Goal: Communication & Community: Answer question/provide support

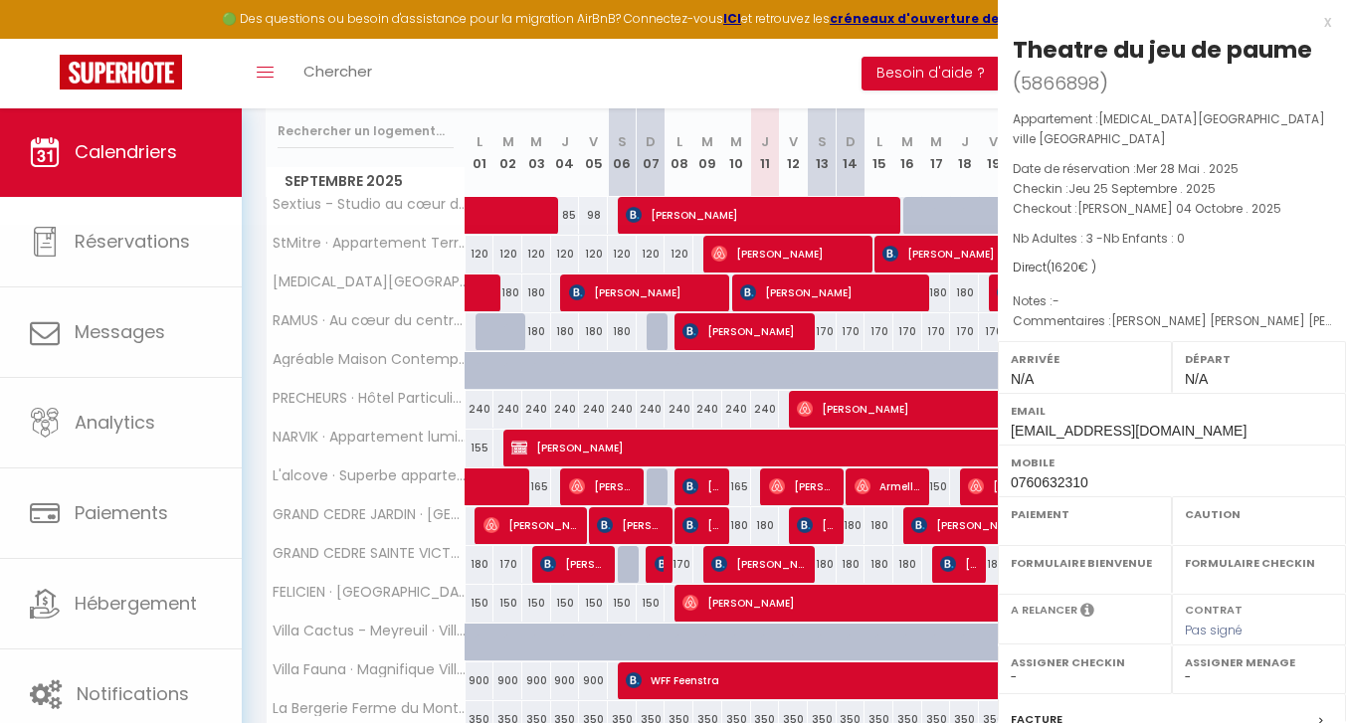
select select "OK"
select select "KO"
select select "0"
select select "1"
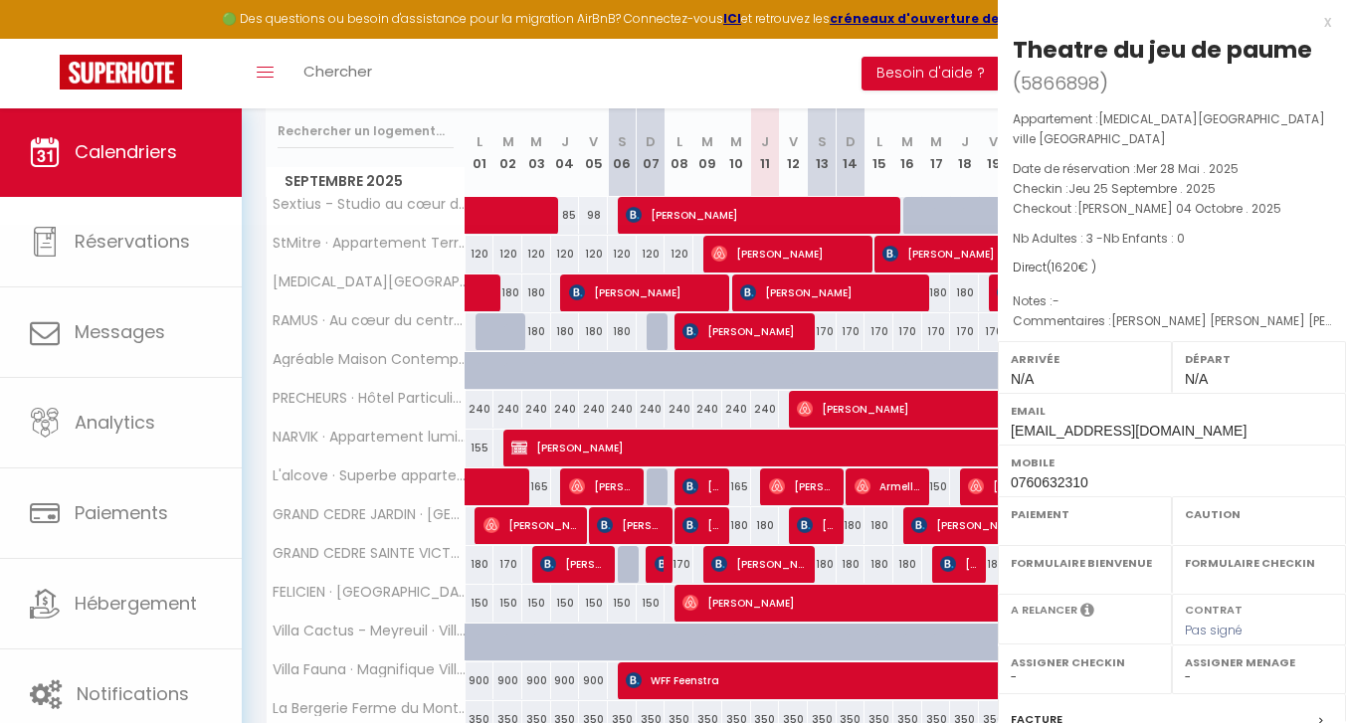
select select
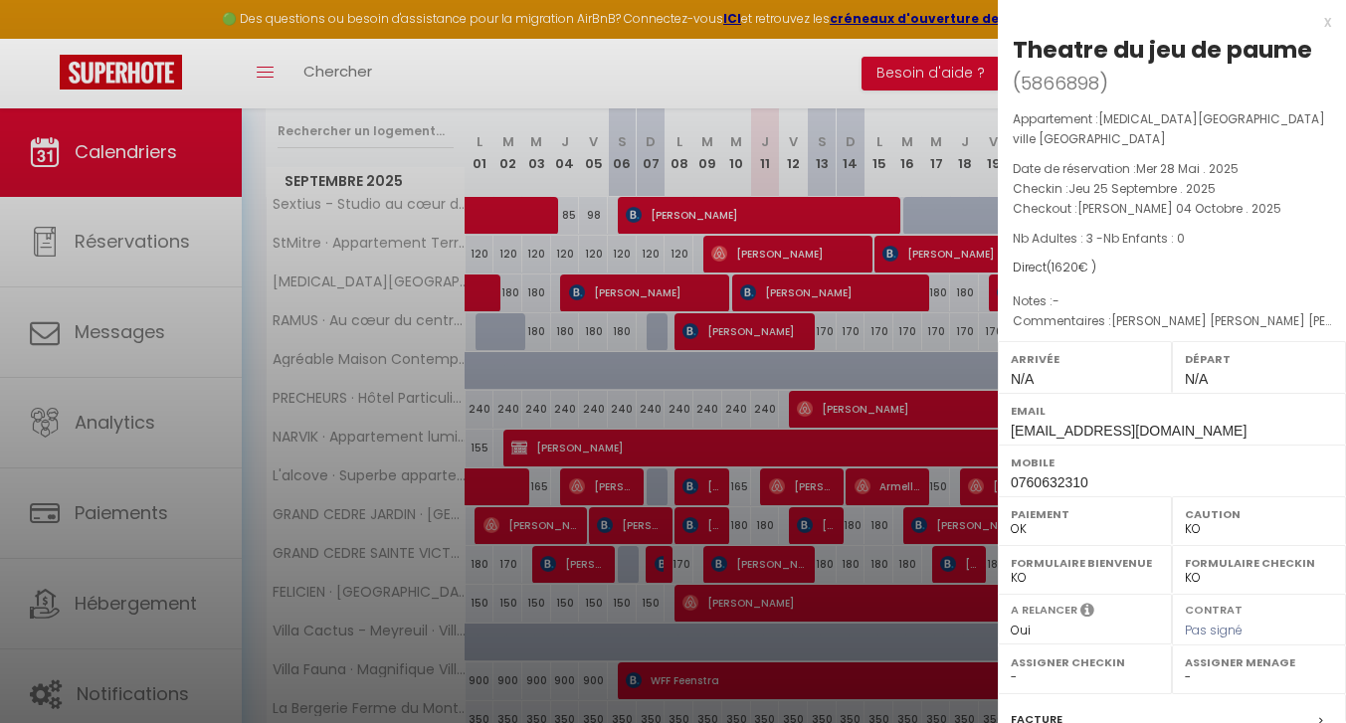
click at [1327, 20] on div "x" at bounding box center [1164, 22] width 333 height 24
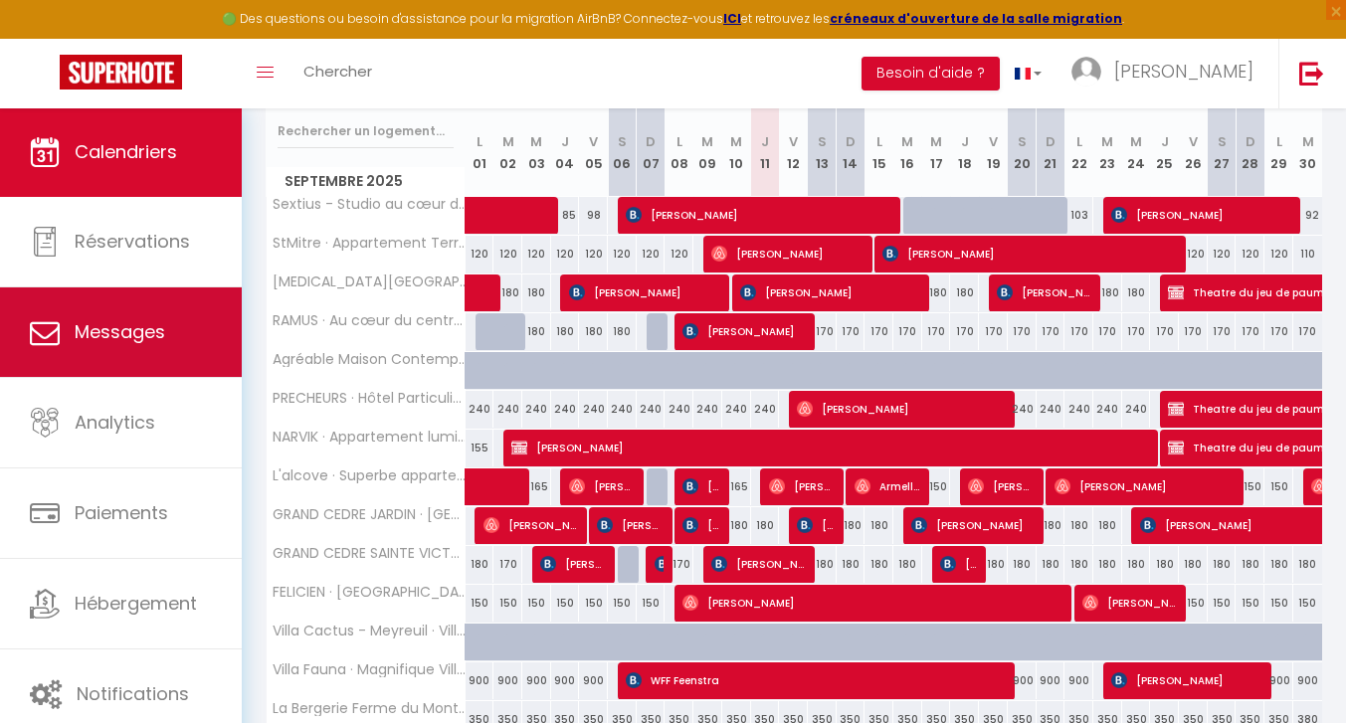
click at [144, 356] on link "Messages" at bounding box center [121, 333] width 242 height 90
select select "message"
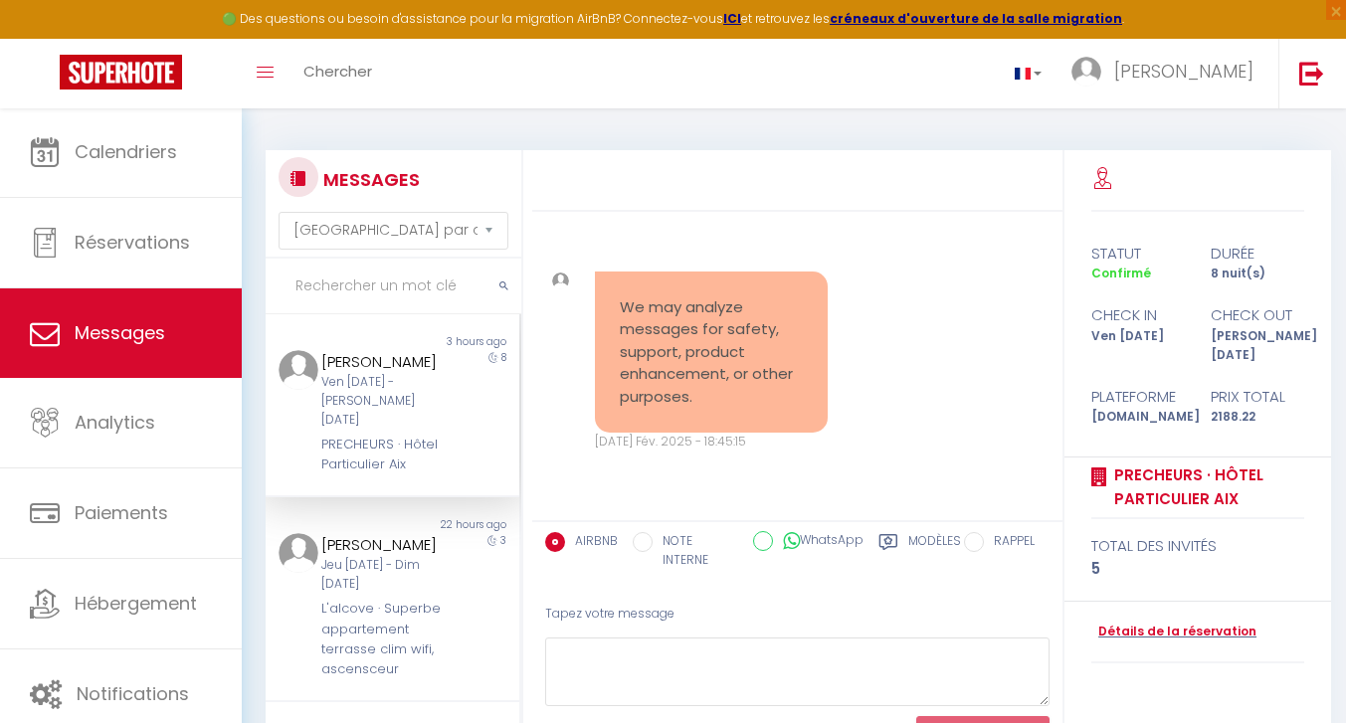
scroll to position [4385, 0]
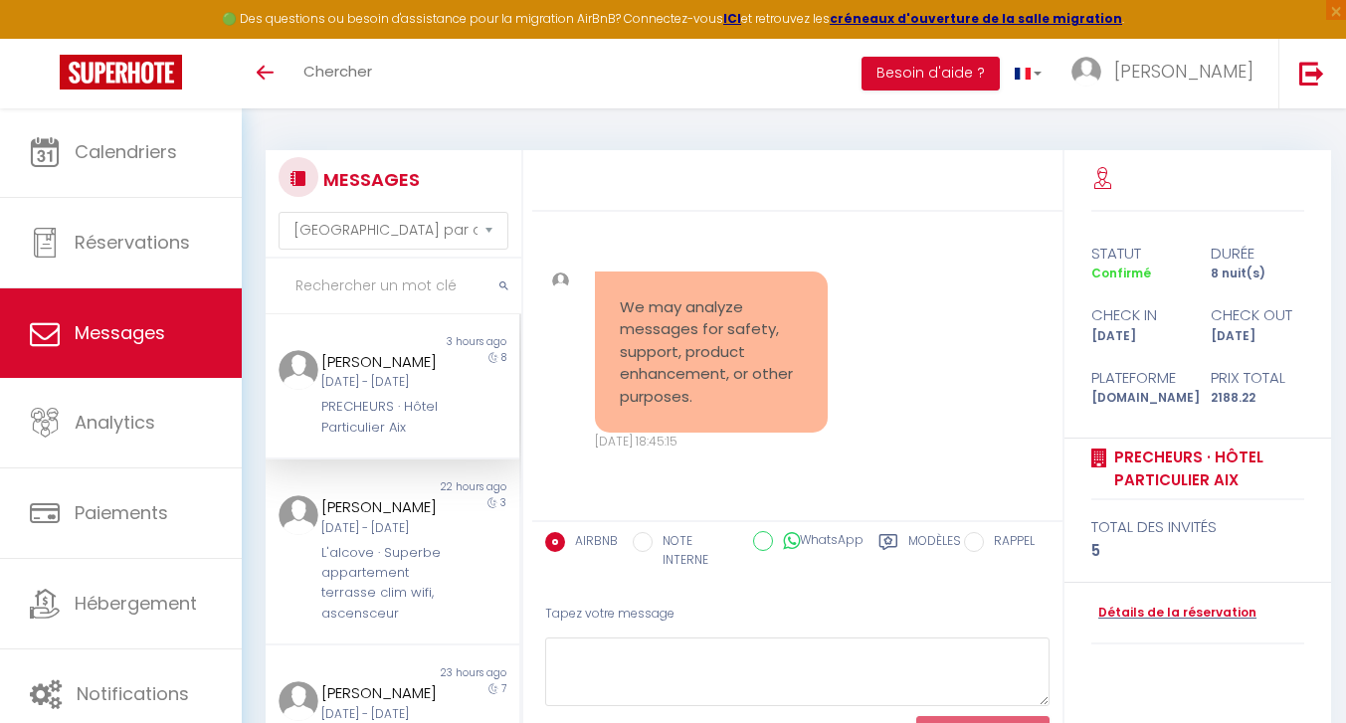
select select "message"
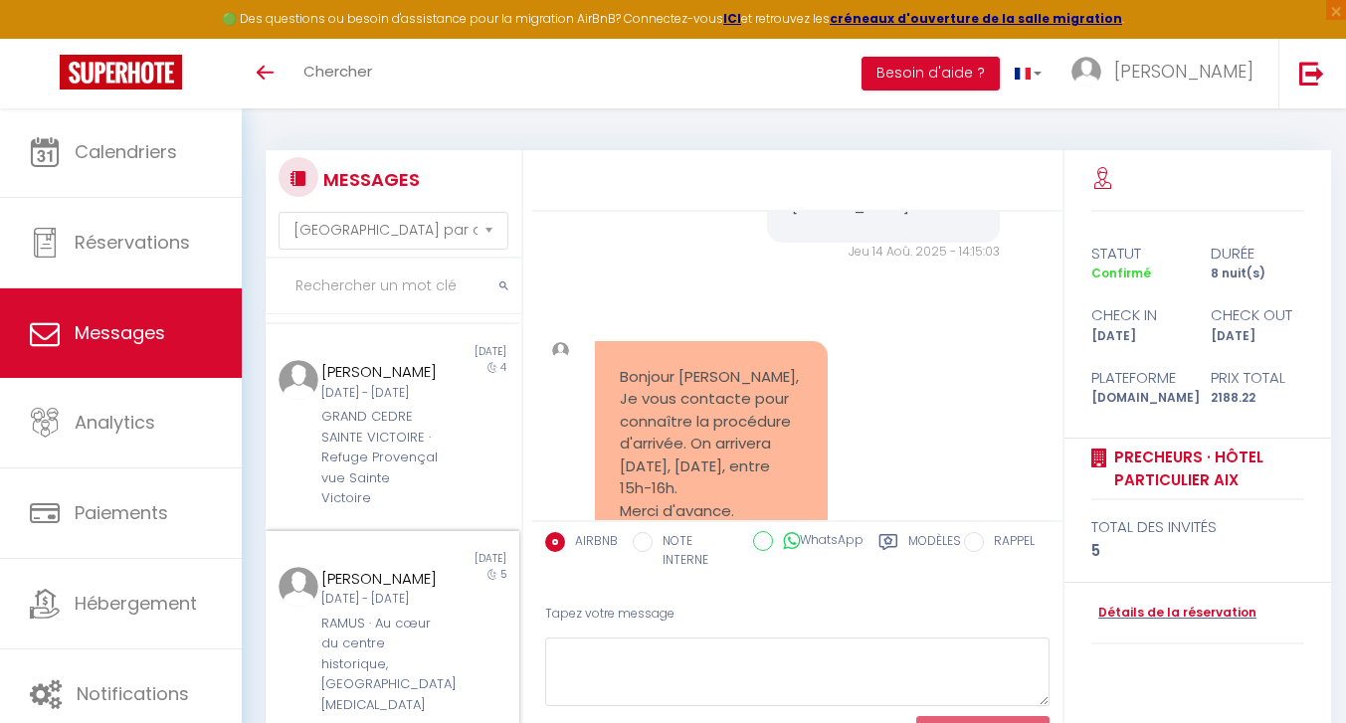
scroll to position [1477, 0]
click at [413, 577] on div "[PERSON_NAME]" at bounding box center [381, 579] width 121 height 24
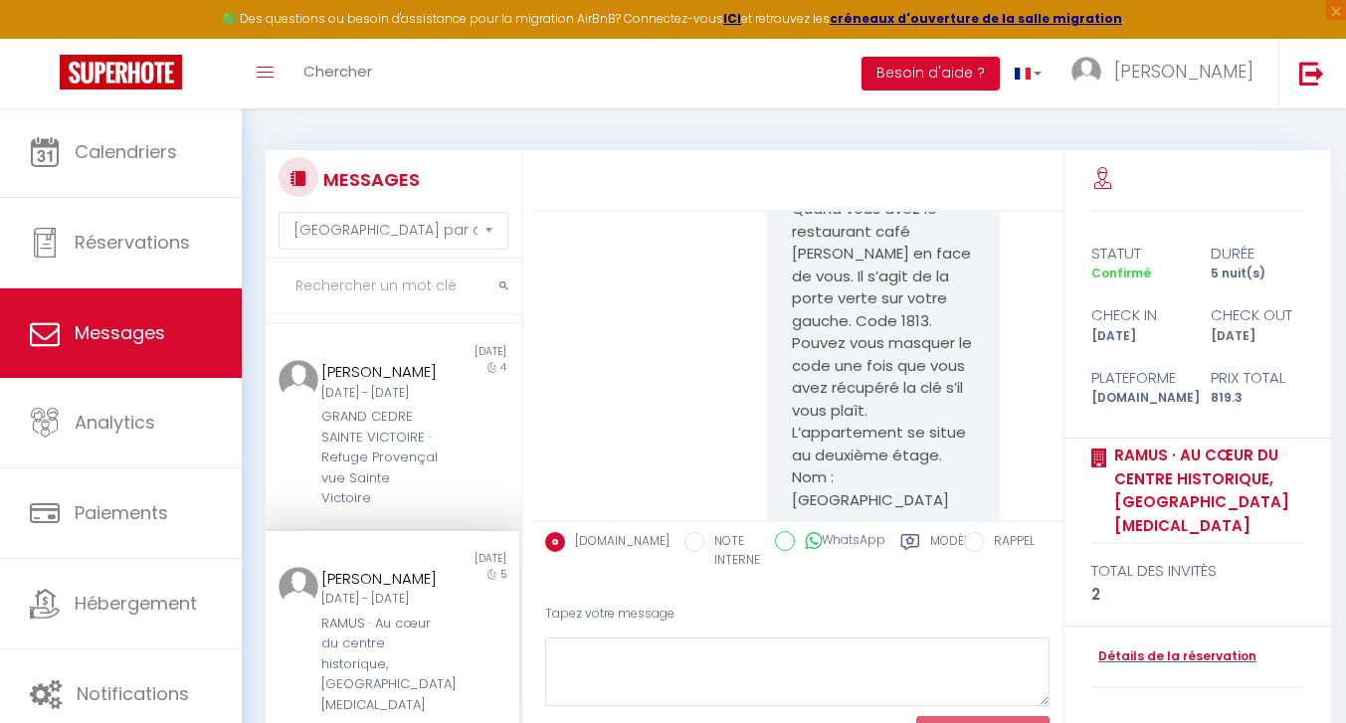
scroll to position [1926, 0]
click at [392, 437] on div "GRAND CEDRE SAINTE VICTOIRE · Refuge Provençal vue Sainte Victoire" at bounding box center [381, 458] width 121 height 102
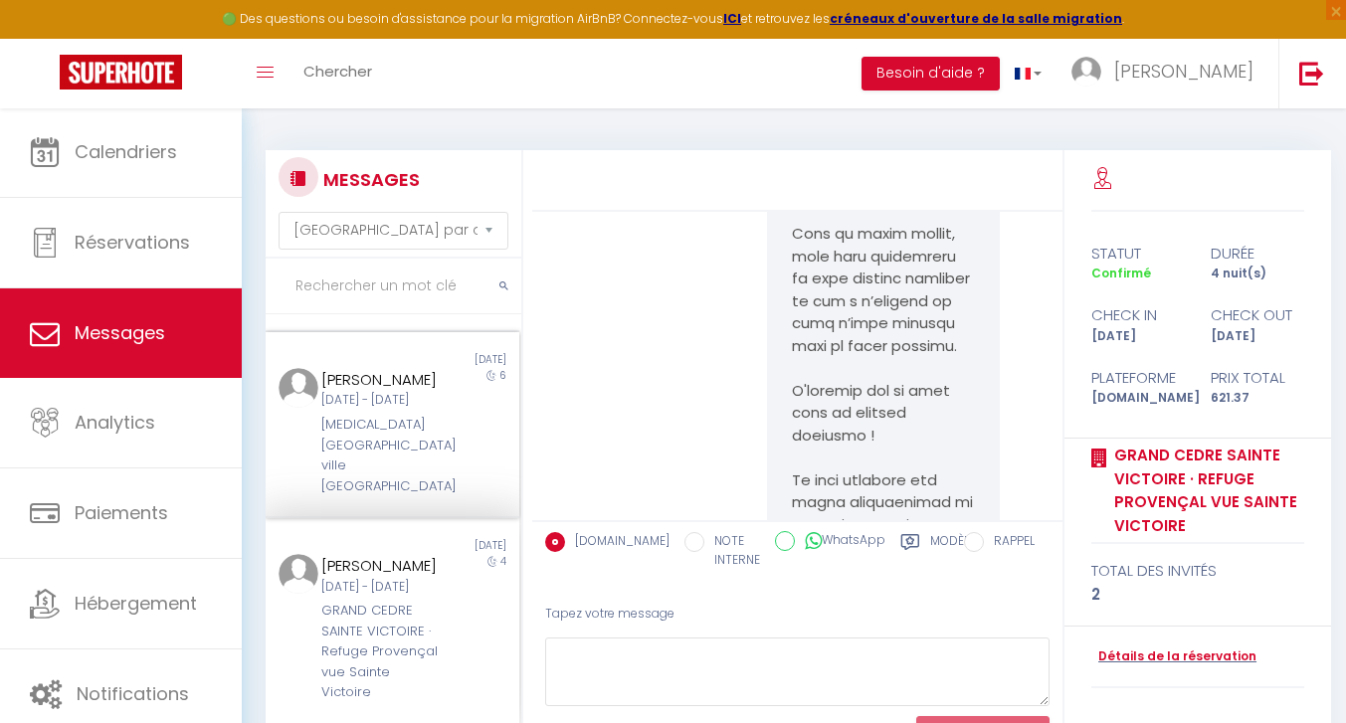
scroll to position [1243, 0]
click at [423, 370] on div "[DATE]" at bounding box center [455, 362] width 126 height 16
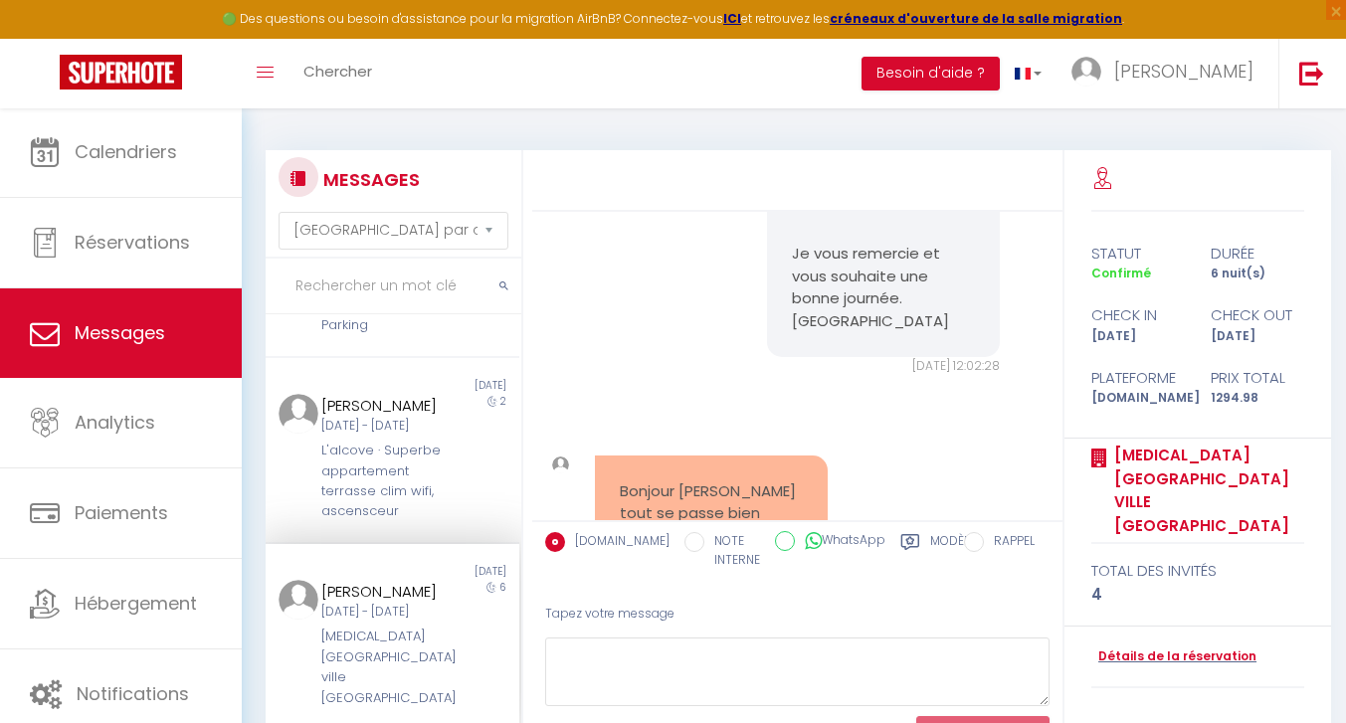
scroll to position [987, 0]
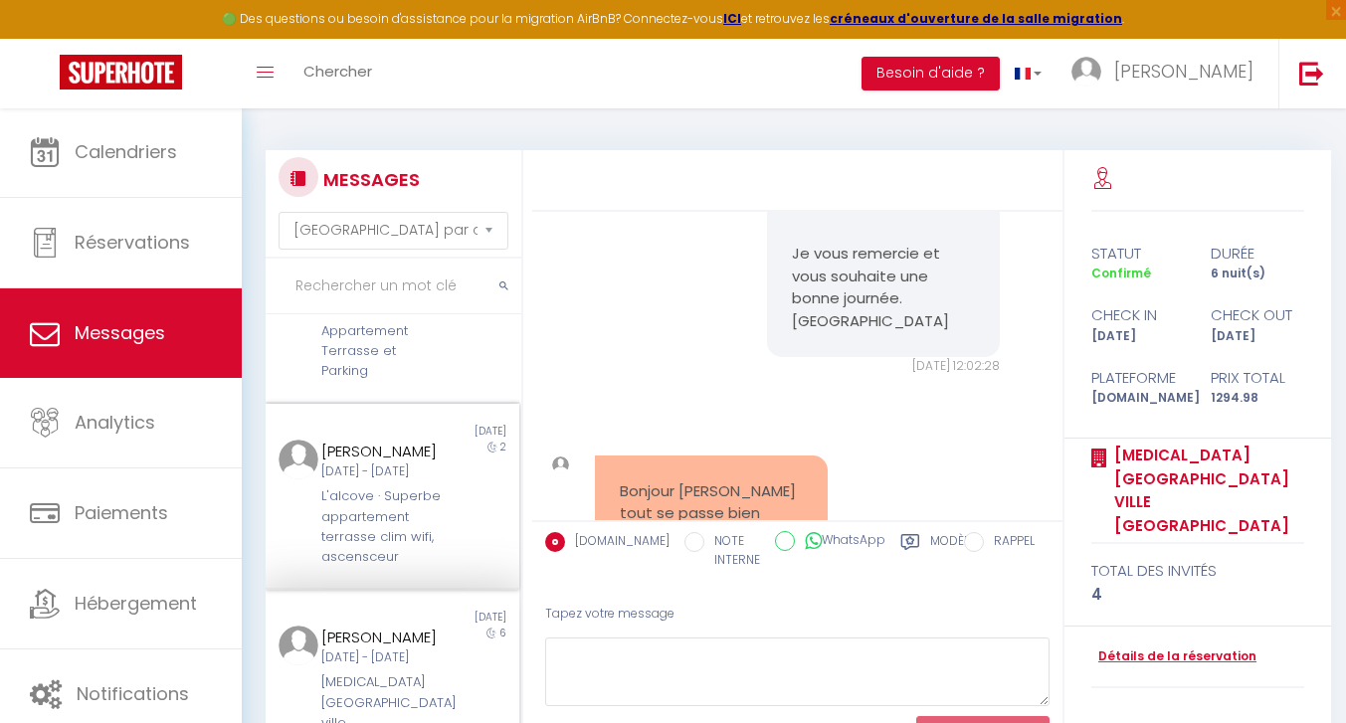
click at [387, 555] on div "L'alcove · Superbe appartement terrasse clim wifi, ascensceur" at bounding box center [381, 528] width 121 height 82
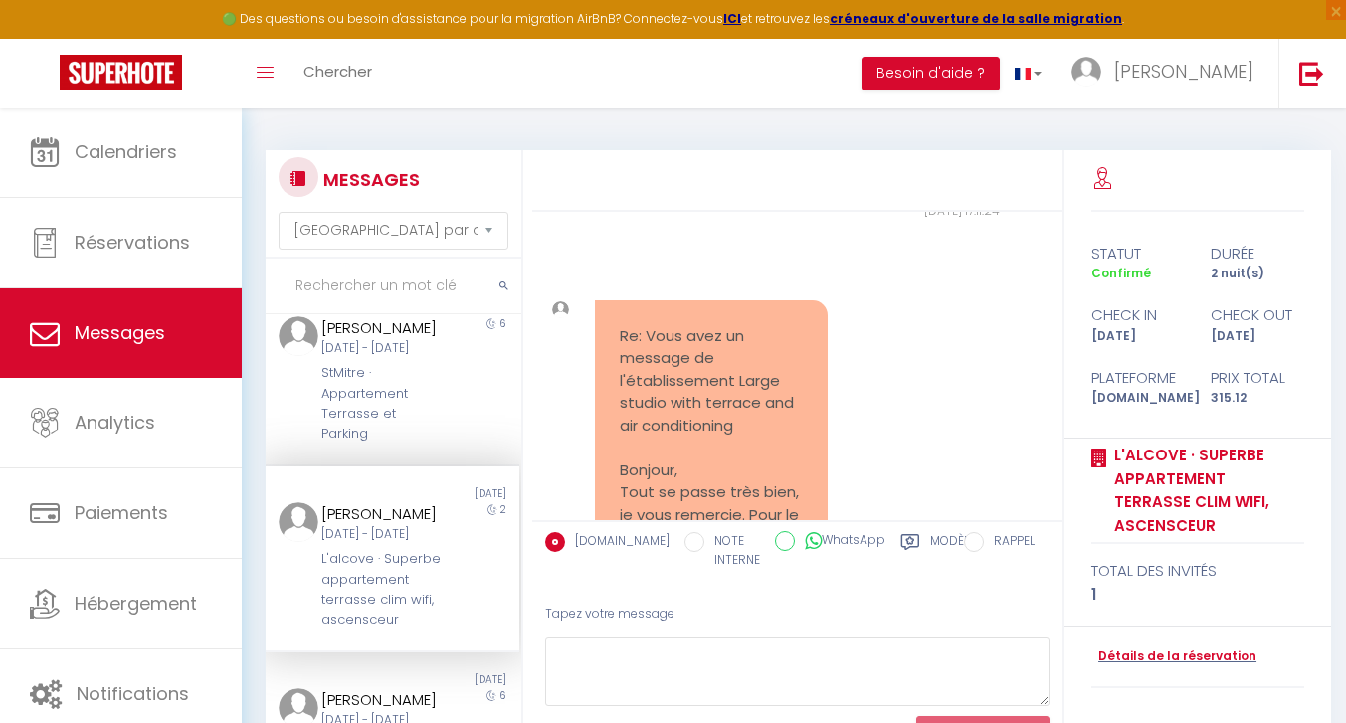
scroll to position [896, 0]
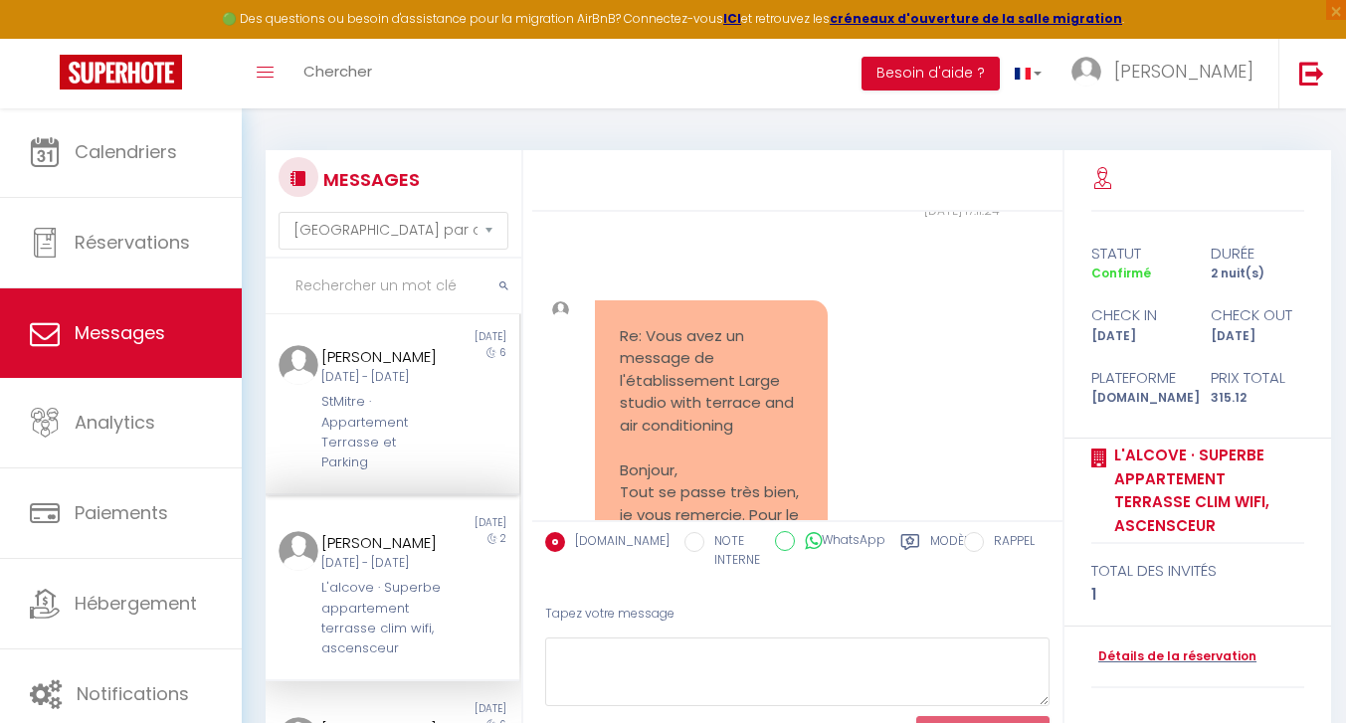
click at [390, 440] on div "StMitre · Appartement Terrasse et Parking" at bounding box center [381, 433] width 121 height 82
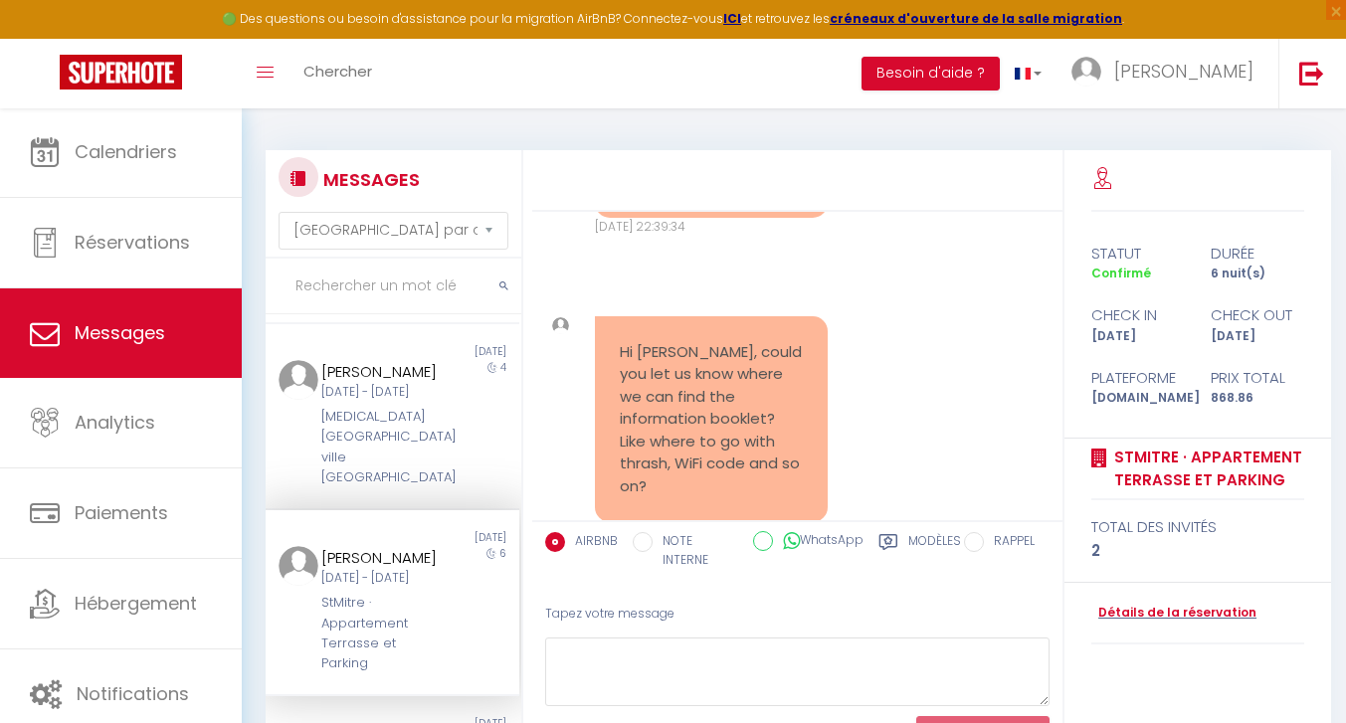
scroll to position [667, 0]
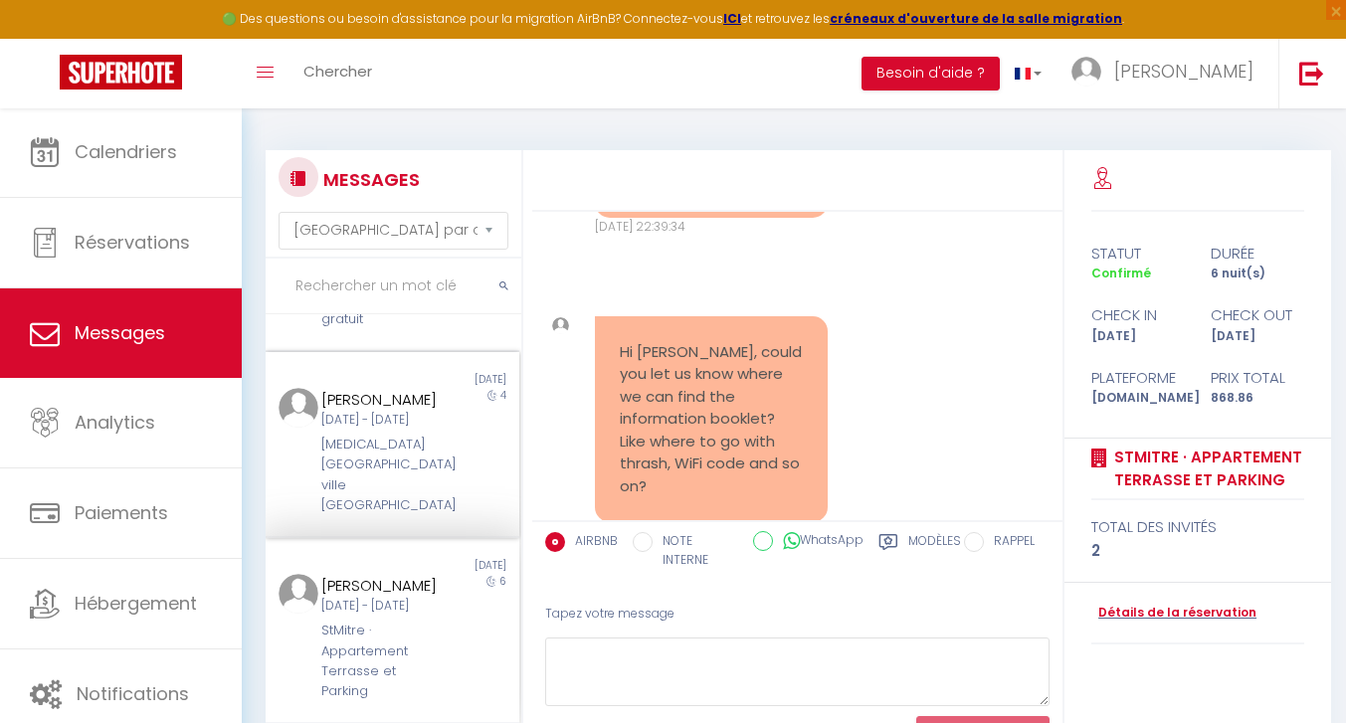
click at [397, 471] on div "[MEDICAL_DATA][GEOGRAPHIC_DATA] ville [GEOGRAPHIC_DATA]" at bounding box center [381, 476] width 121 height 82
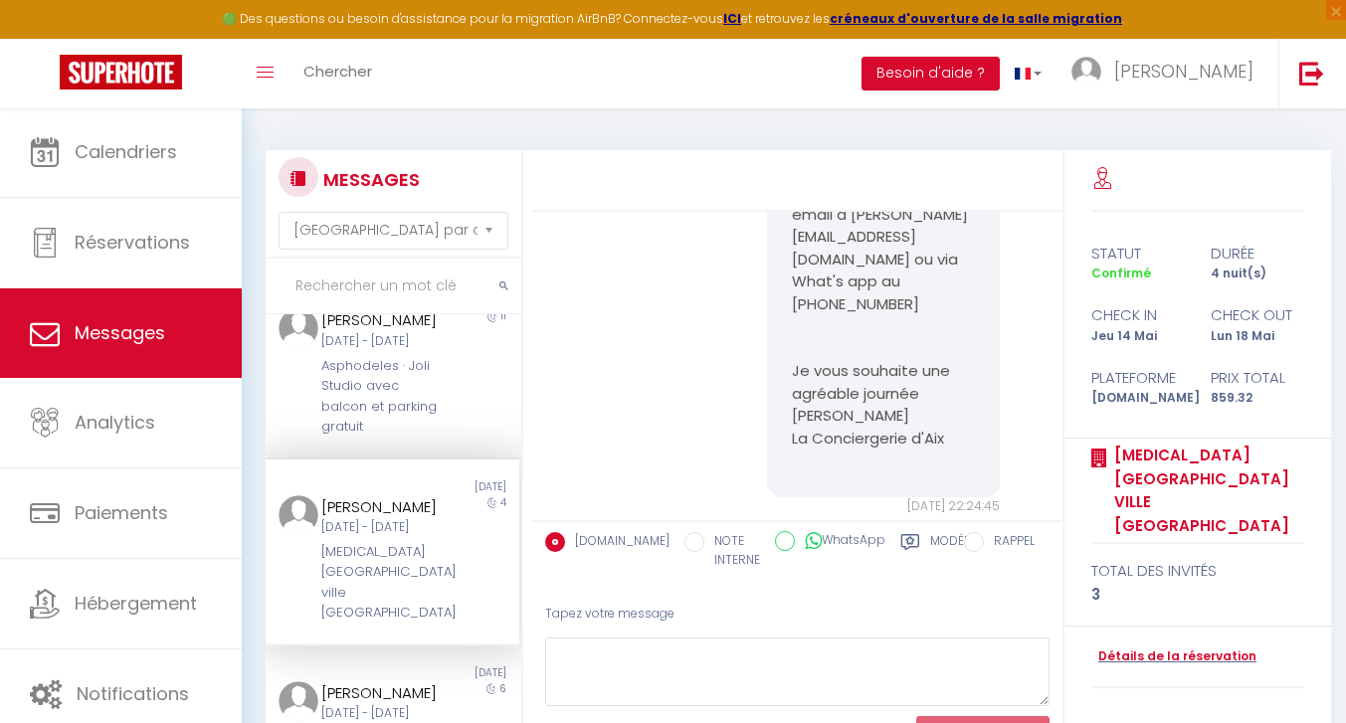
scroll to position [537, 0]
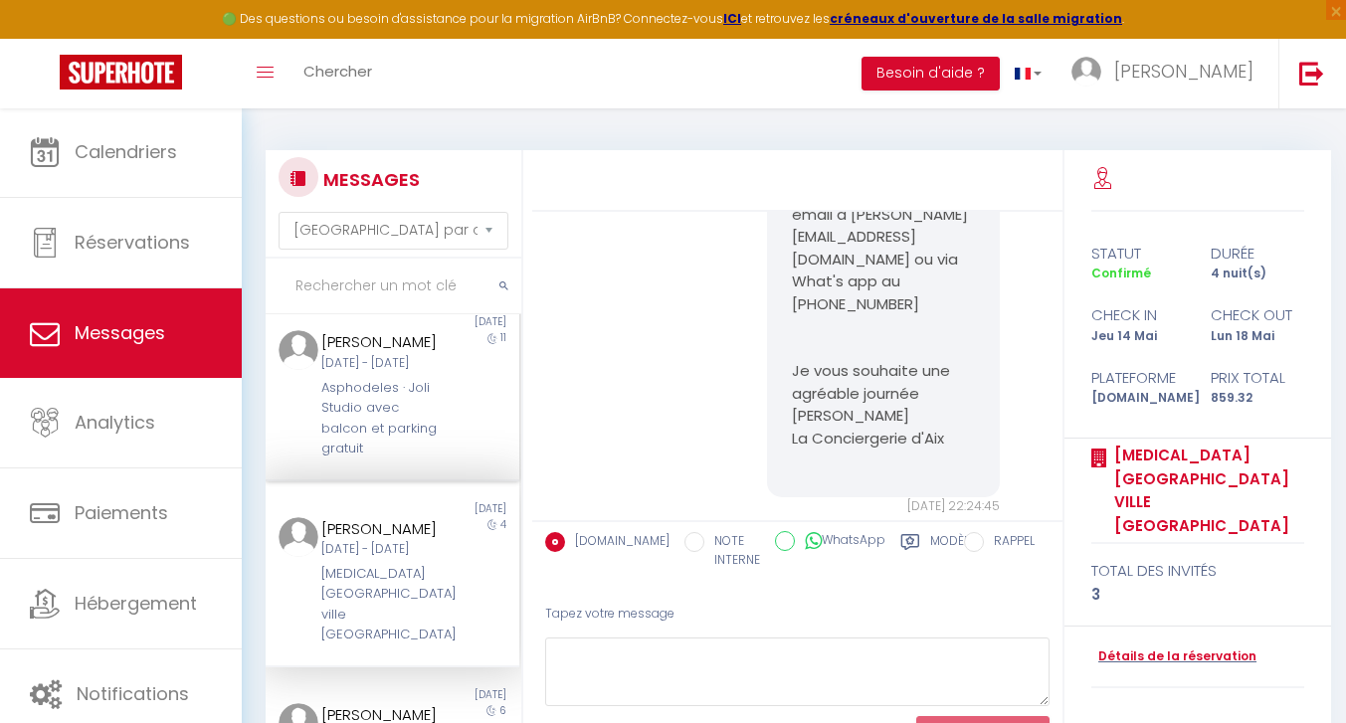
click at [385, 421] on div "Asphodeles · Joli Studio avec balcon et parking gratuit" at bounding box center [381, 419] width 121 height 82
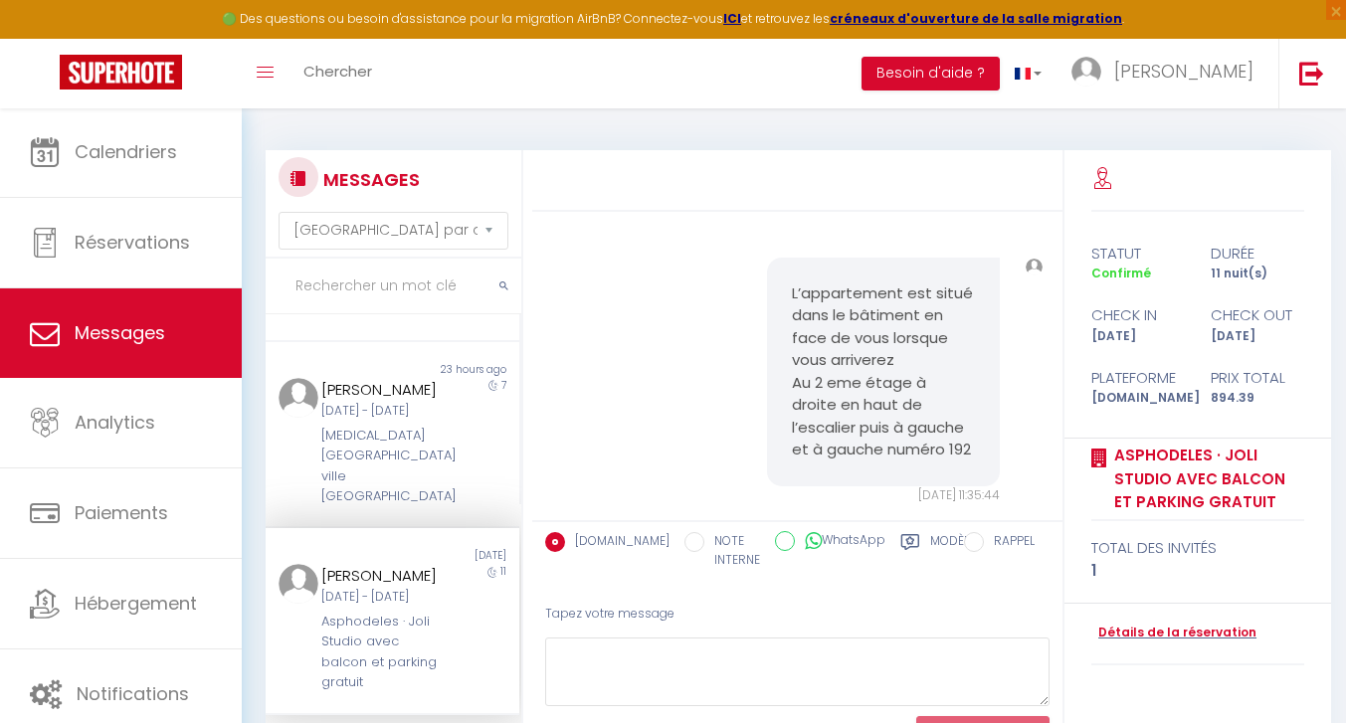
scroll to position [282, 0]
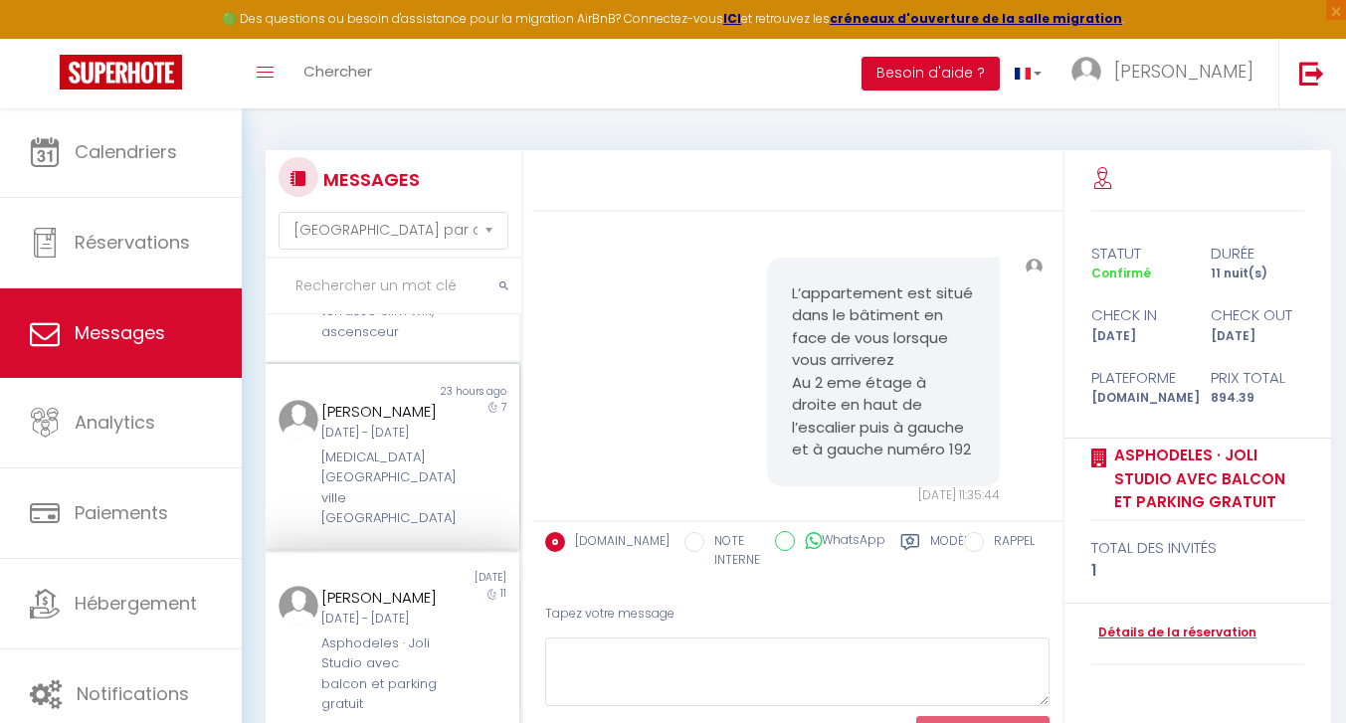
click at [369, 443] on div "[DATE] - [DATE]" at bounding box center [381, 433] width 121 height 19
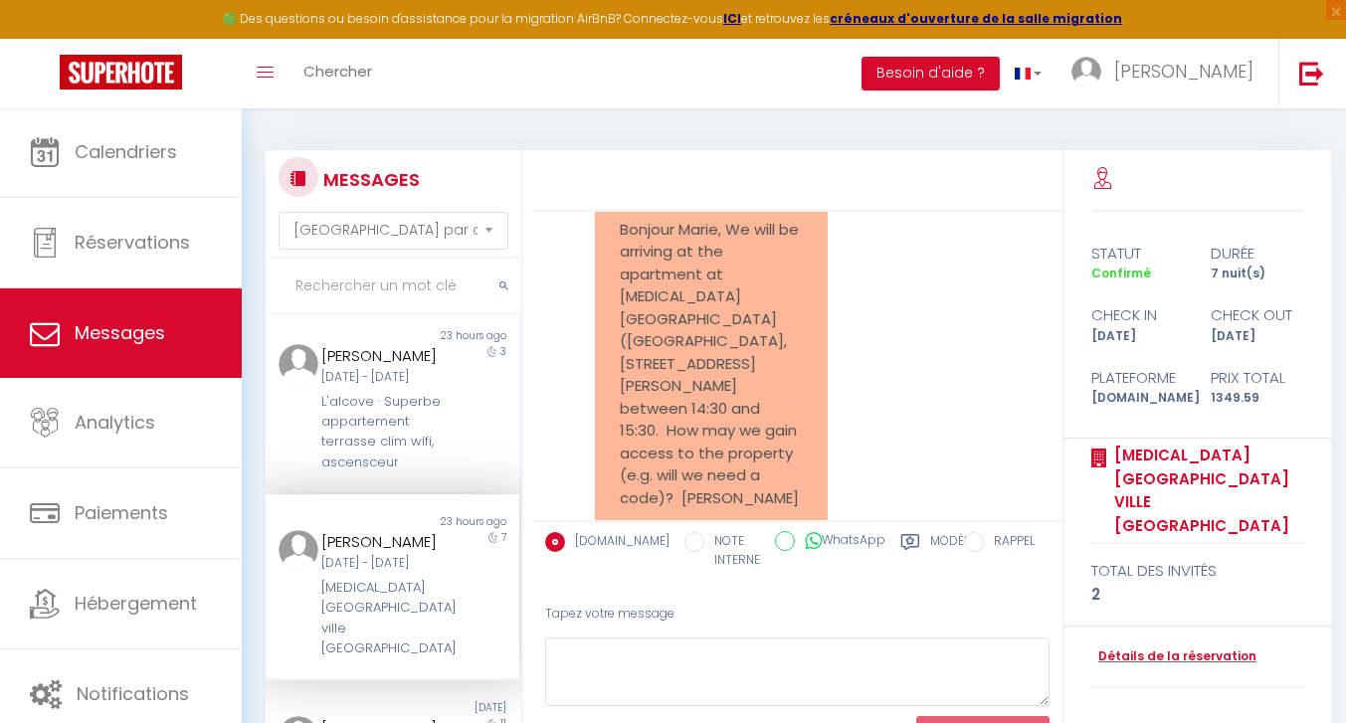
scroll to position [139, 0]
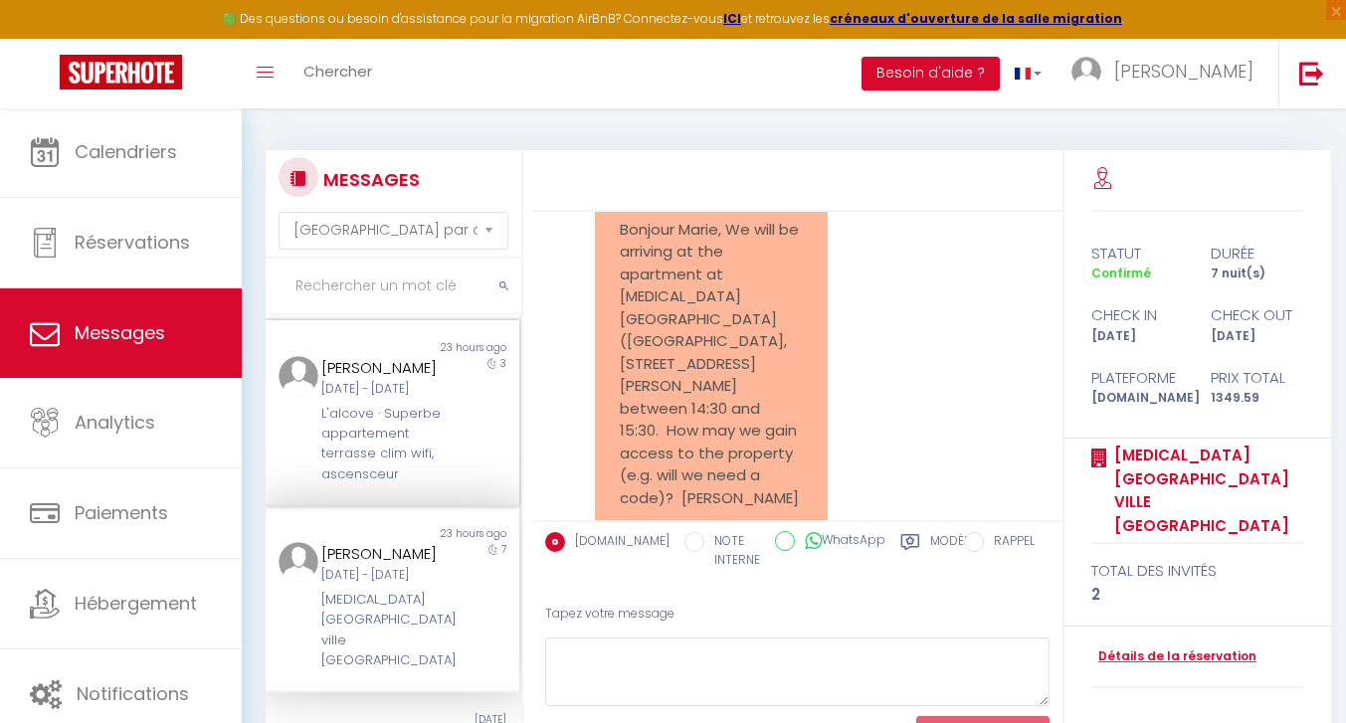
click at [443, 479] on div "L'alcove · Superbe appartement terrasse clim wifi, ascensceur" at bounding box center [381, 445] width 121 height 82
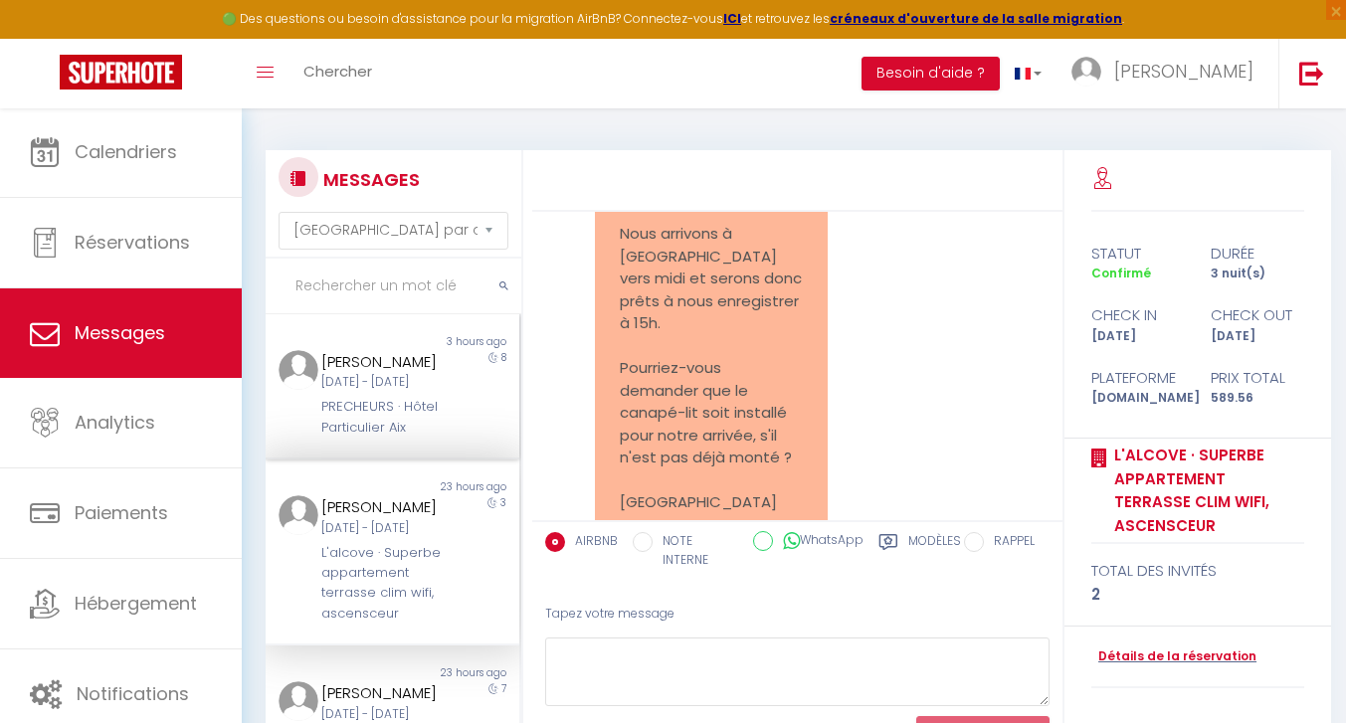
click at [393, 392] on div "[DATE] - [DATE]" at bounding box center [381, 382] width 121 height 19
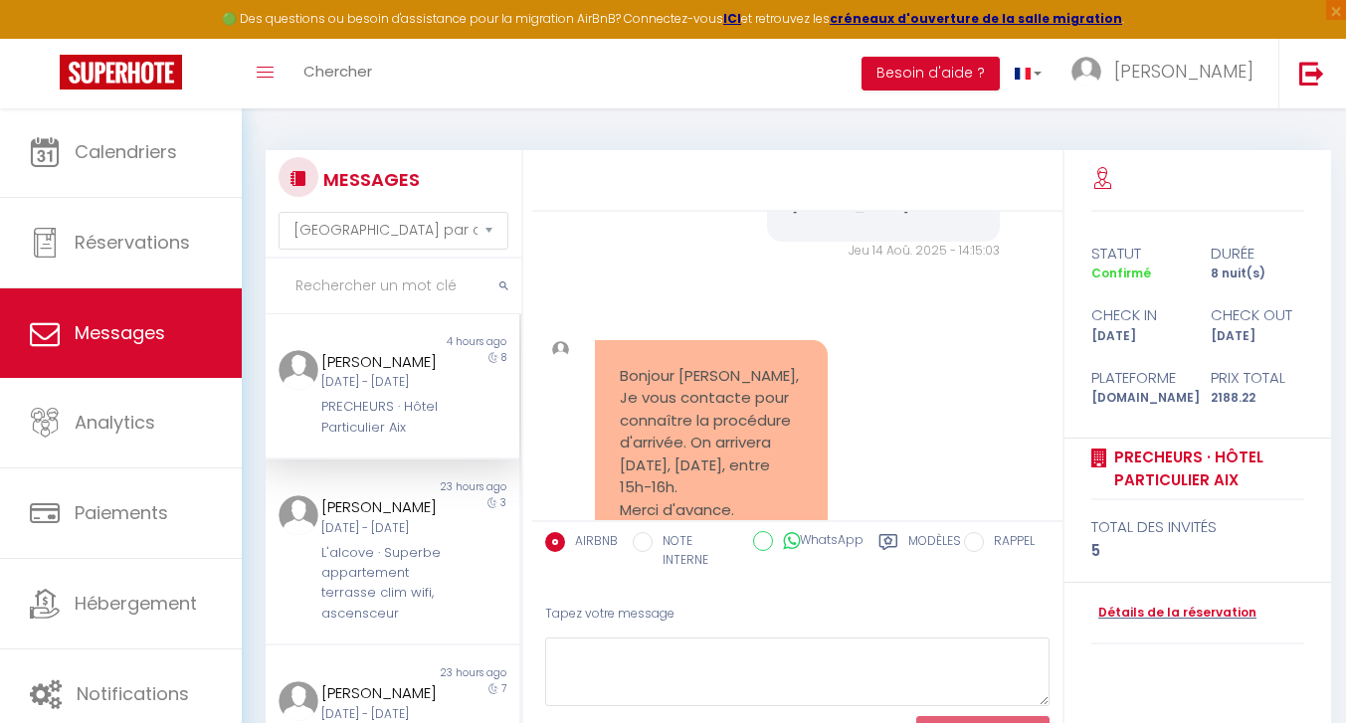
scroll to position [4385, 0]
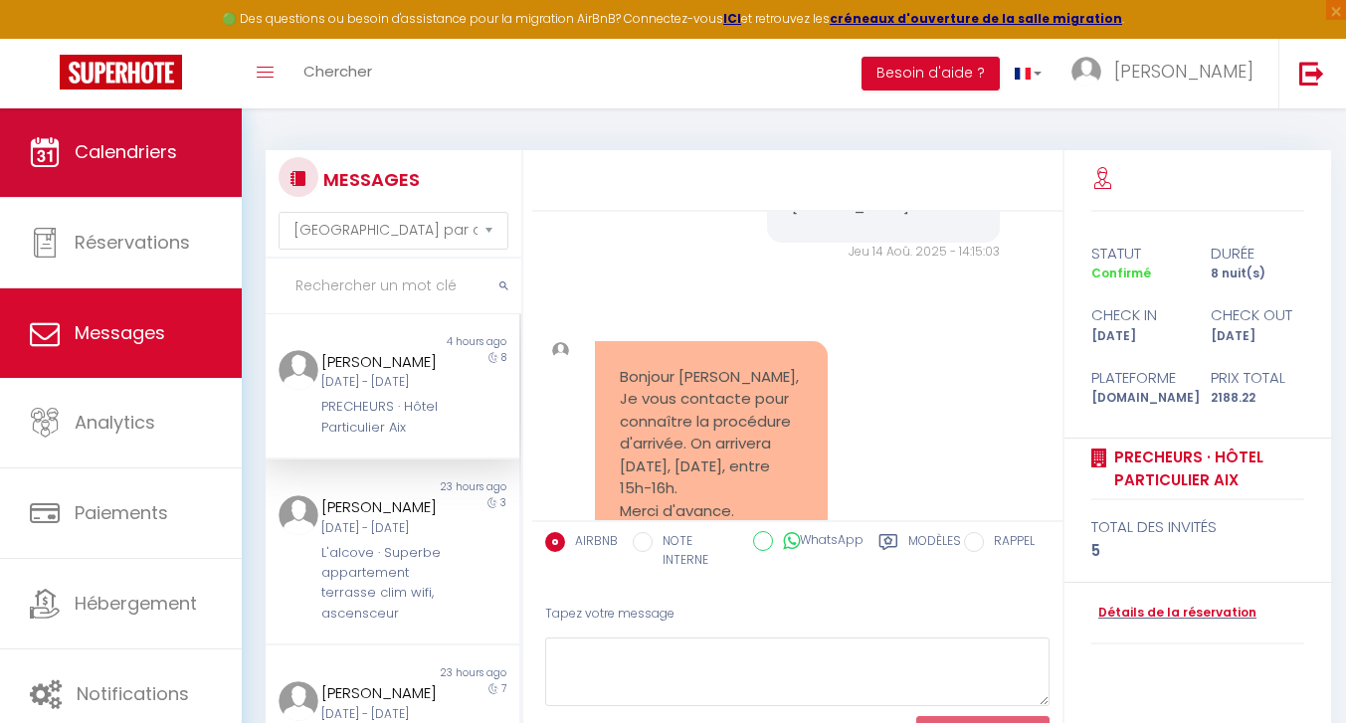
click at [171, 152] on span "Calendriers" at bounding box center [126, 151] width 103 height 25
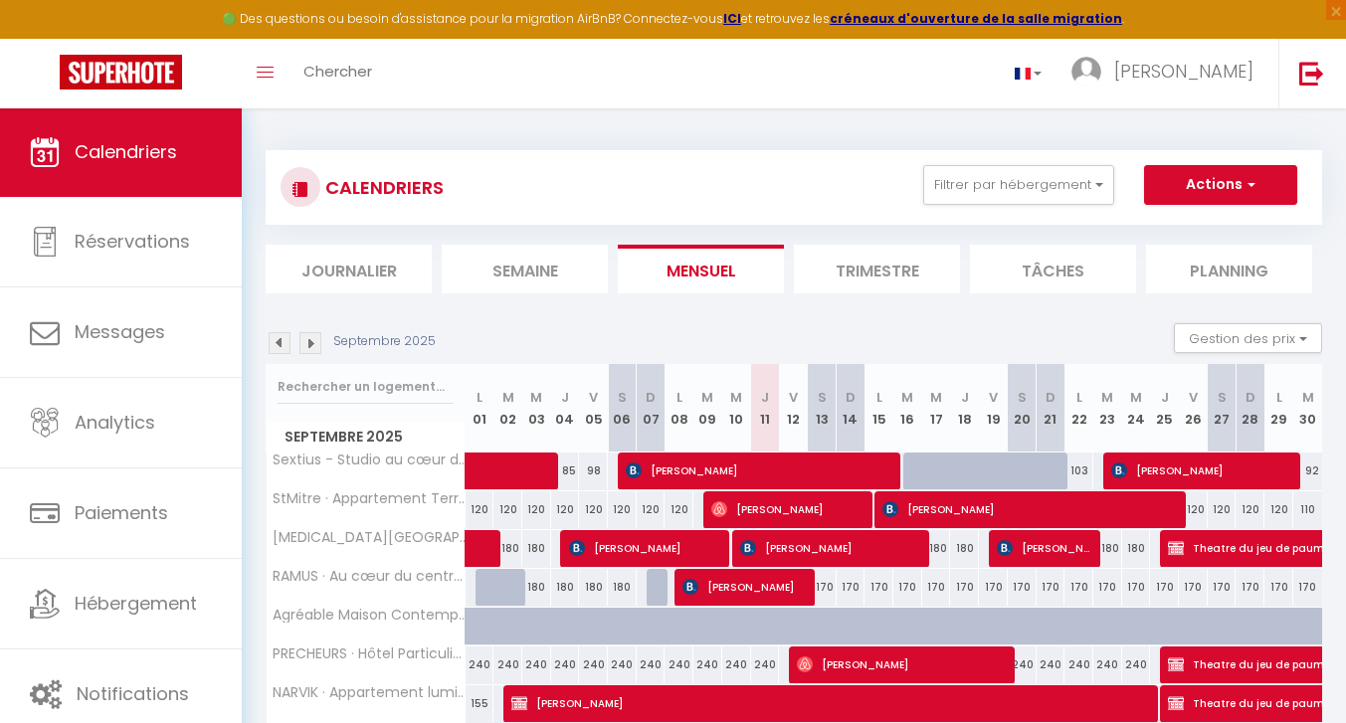
click at [477, 252] on li "Semaine" at bounding box center [525, 269] width 166 height 49
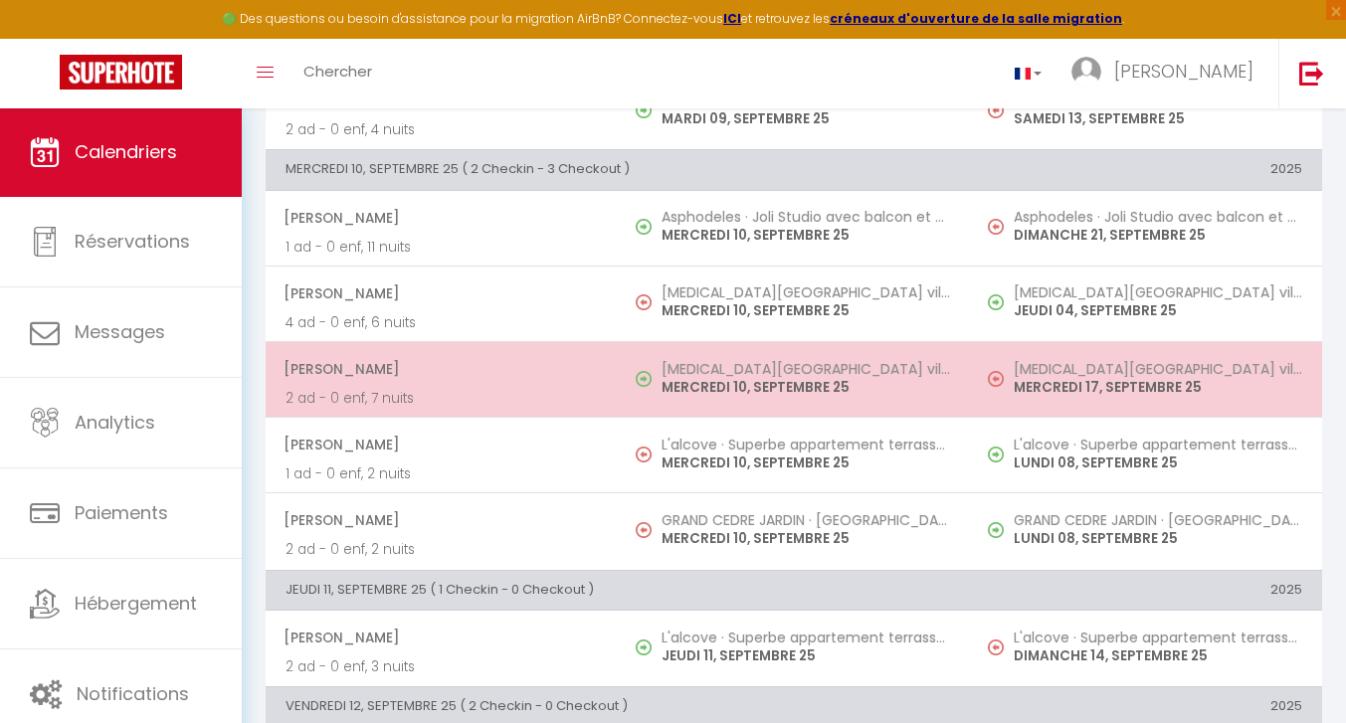
scroll to position [909, 0]
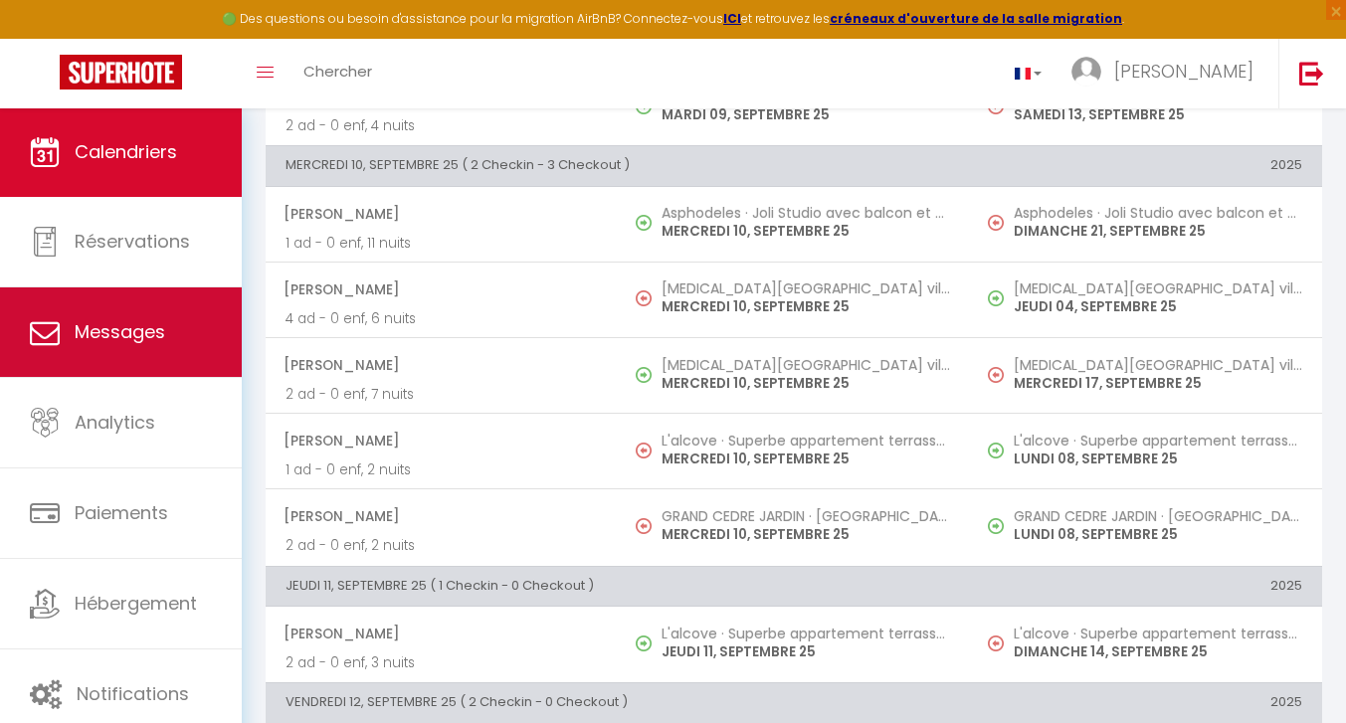
click at [140, 305] on link "Messages" at bounding box center [121, 333] width 242 height 90
select select "message"
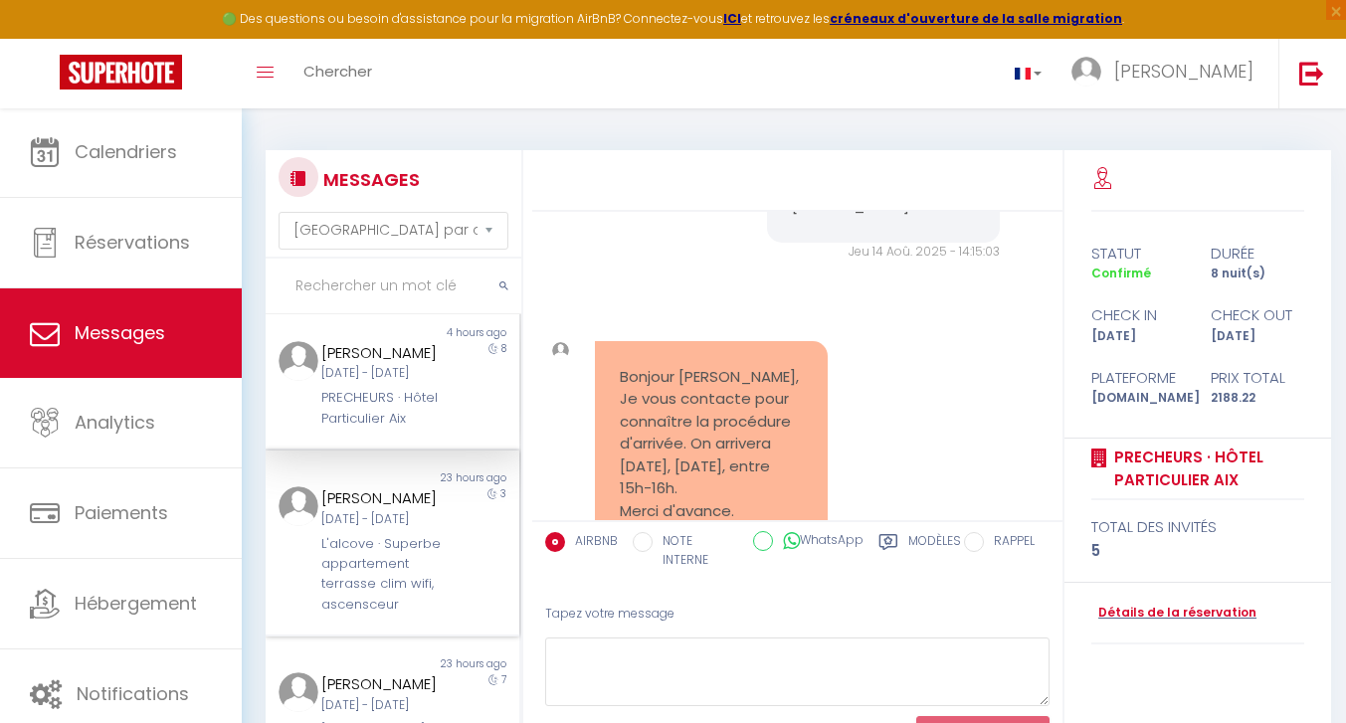
scroll to position [10, 0]
click at [333, 580] on div "L'alcove · Superbe appartement terrasse clim wifi, ascensceur" at bounding box center [381, 574] width 121 height 82
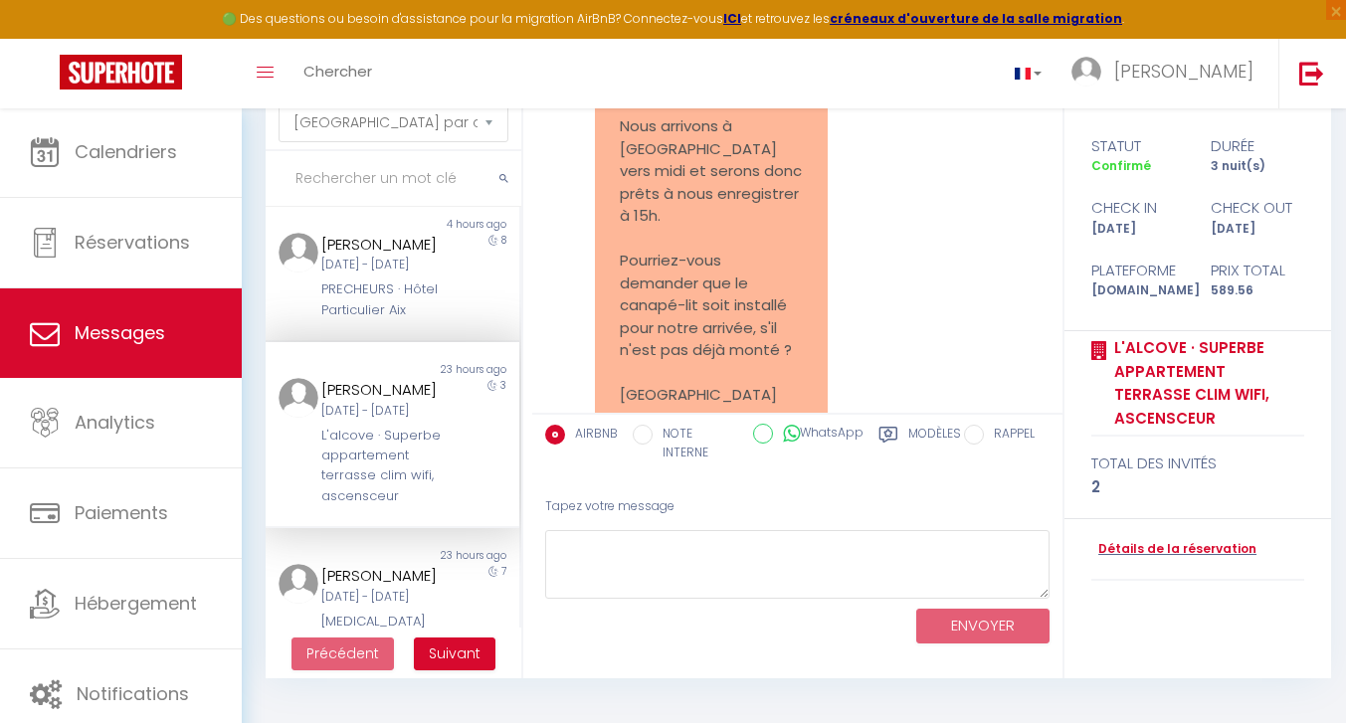
scroll to position [107, 0]
